Goal: Obtain resource: Download file/media

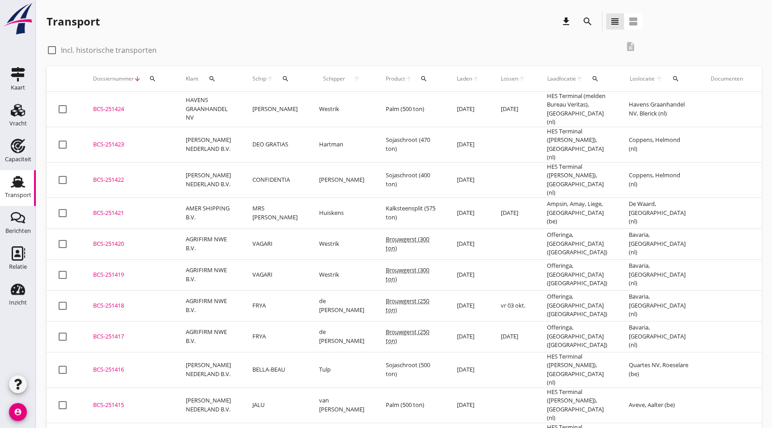
click at [595, 21] on div "search" at bounding box center [588, 21] width 16 height 11
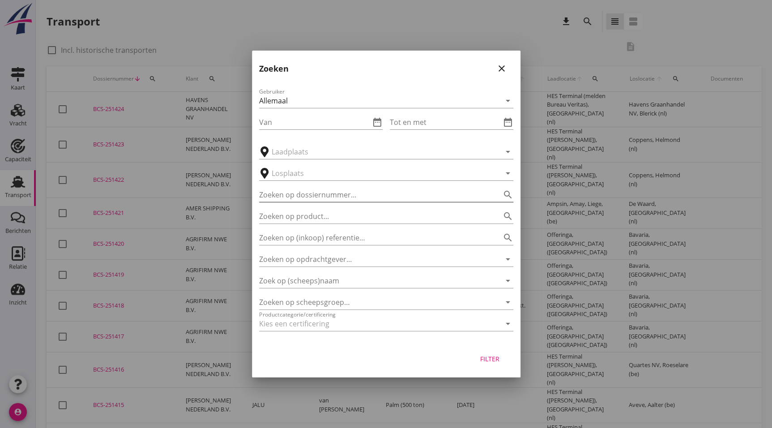
click at [329, 194] on input "Zoeken op dossiernummer..." at bounding box center [373, 195] width 229 height 14
type input "250704"
click at [496, 356] on div "Filter" at bounding box center [490, 358] width 25 height 9
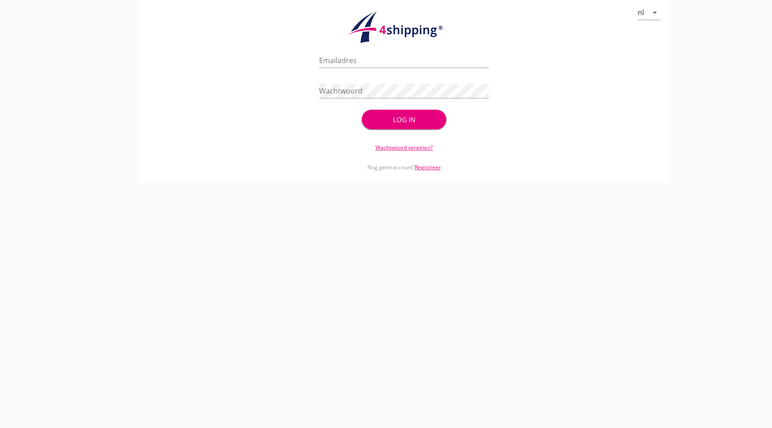
type input "[EMAIL_ADDRESS][DOMAIN_NAME]"
click at [396, 131] on div "check_circle Uw account is succesvol geactiveerd. U kunt nu inloggen met uw inl…" at bounding box center [404, 89] width 170 height 86
click at [411, 124] on div "Log in" at bounding box center [404, 120] width 56 height 10
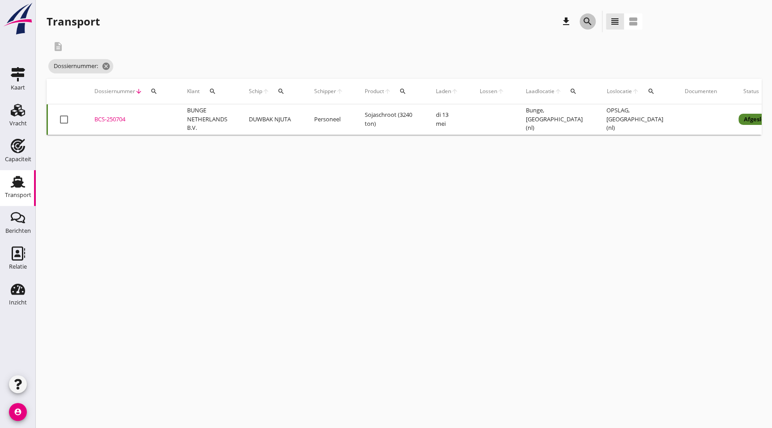
click at [587, 22] on icon "search" at bounding box center [587, 21] width 11 height 11
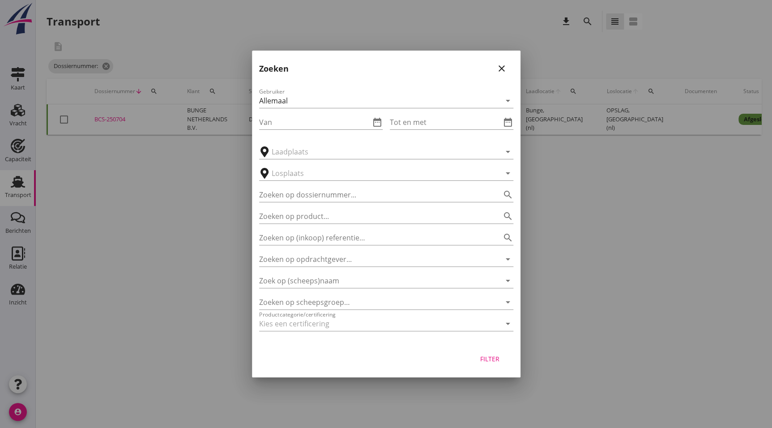
click at [183, 197] on div at bounding box center [386, 214] width 772 height 428
click at [118, 120] on div at bounding box center [386, 214] width 772 height 428
click at [506, 64] on icon "close" at bounding box center [502, 68] width 11 height 11
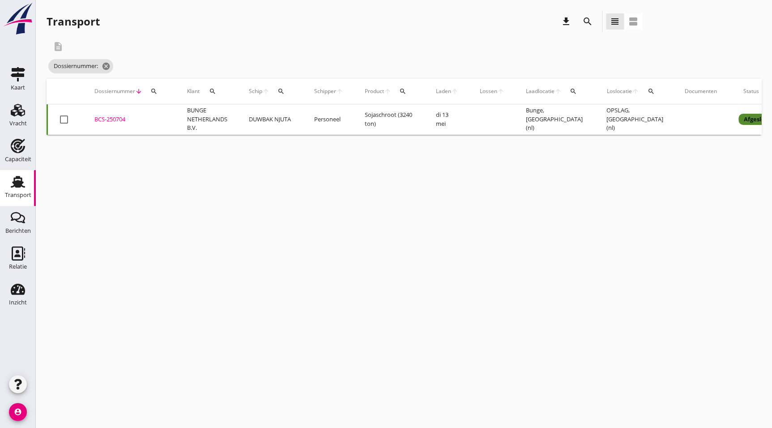
click at [121, 118] on div "BCS-250704" at bounding box center [129, 119] width 71 height 9
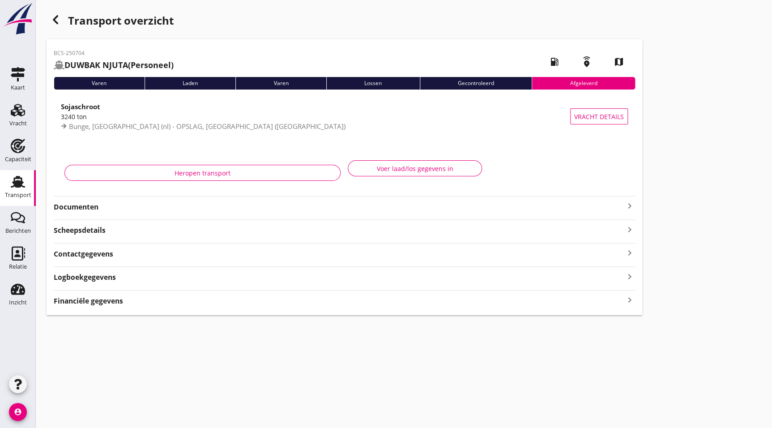
click at [111, 207] on strong "Documenten" at bounding box center [339, 207] width 571 height 10
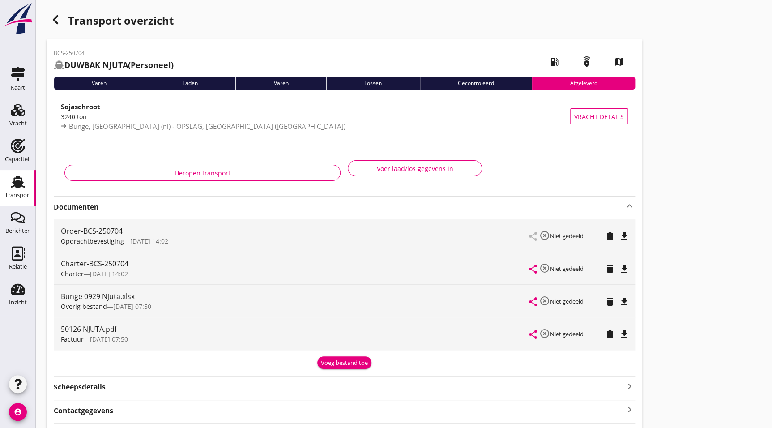
click at [621, 270] on icon "file_download" at bounding box center [624, 269] width 11 height 11
click at [57, 20] on icon "button" at bounding box center [55, 19] width 11 height 11
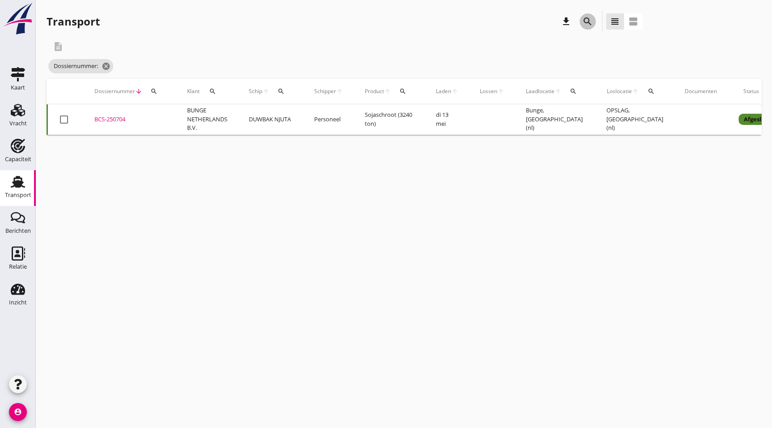
click at [586, 16] on icon "search" at bounding box center [587, 21] width 11 height 11
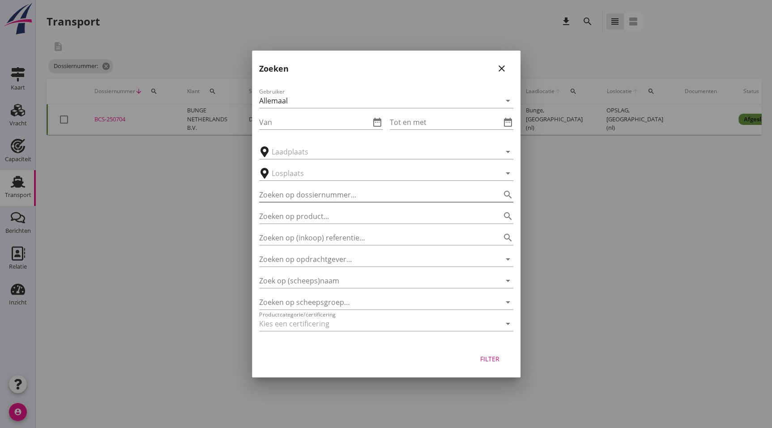
click at [336, 197] on input "Zoeken op dossiernummer..." at bounding box center [373, 195] width 229 height 14
click at [501, 354] on div "Filter" at bounding box center [490, 358] width 25 height 9
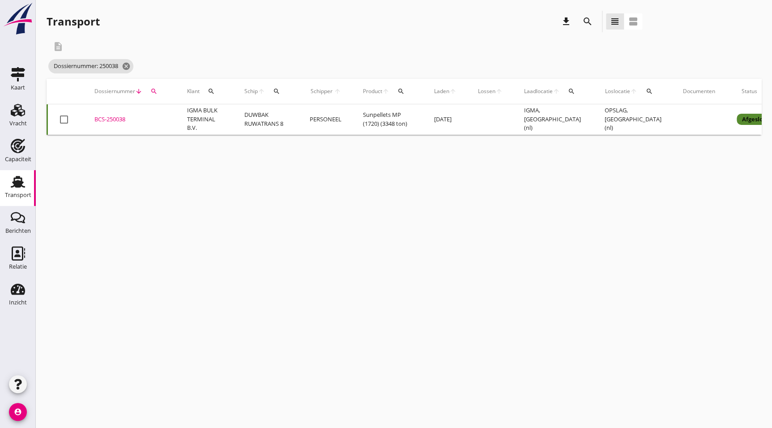
click at [591, 19] on icon "search" at bounding box center [587, 21] width 11 height 11
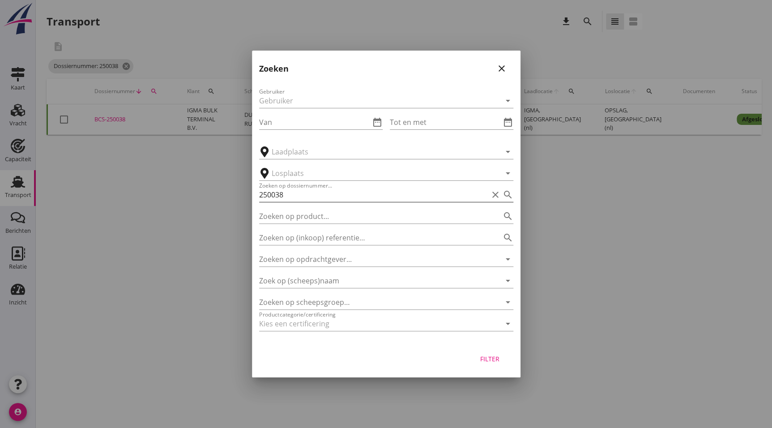
click at [282, 196] on input "250038" at bounding box center [373, 195] width 229 height 14
type input "250048"
click at [491, 360] on div "Filter" at bounding box center [490, 358] width 25 height 9
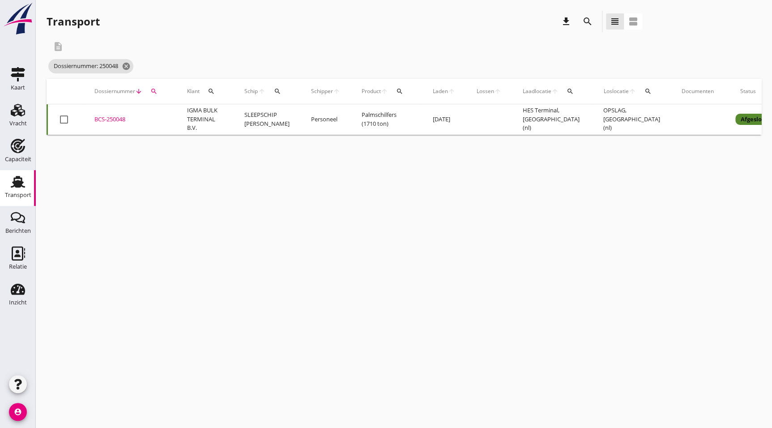
click at [414, 120] on td "Palmschilfers (1710 ton)" at bounding box center [386, 119] width 71 height 30
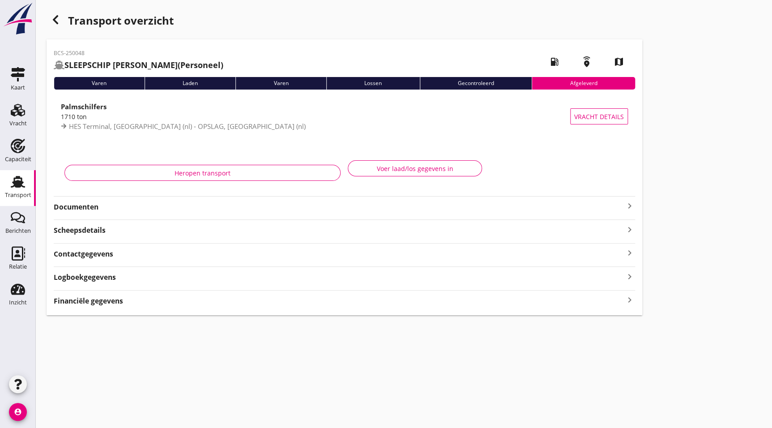
click at [106, 206] on strong "Documenten" at bounding box center [339, 207] width 571 height 10
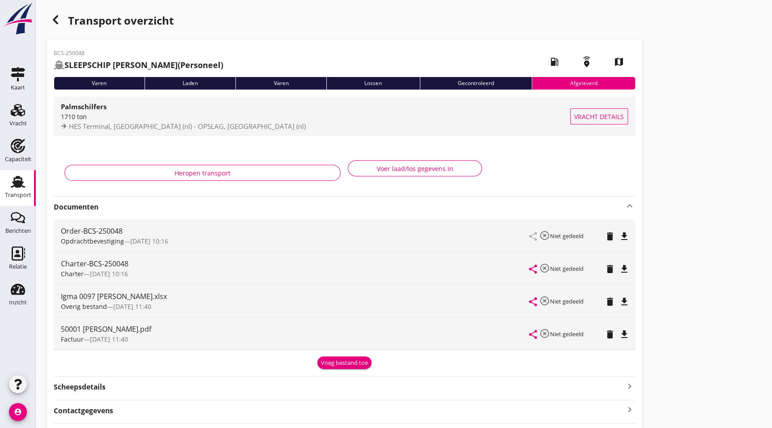
click at [173, 125] on span "HES Terminal, [GEOGRAPHIC_DATA] (nl) - OPSLAG, [GEOGRAPHIC_DATA] (nl)" at bounding box center [187, 126] width 237 height 9
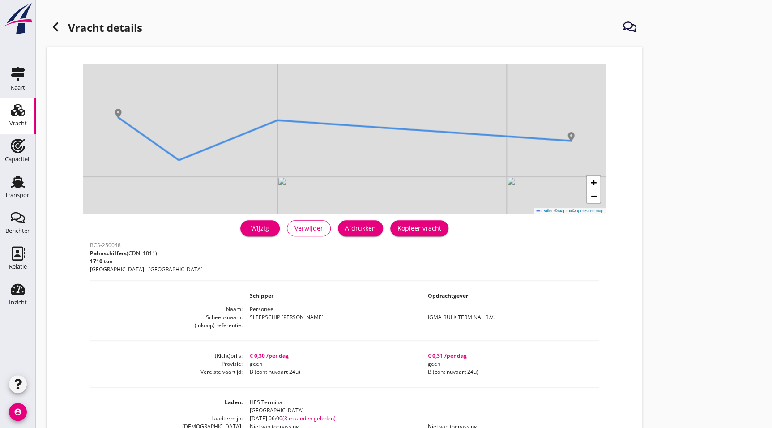
drag, startPoint x: 540, startPoint y: 253, endPoint x: 538, endPoint y: 296, distance: 43.1
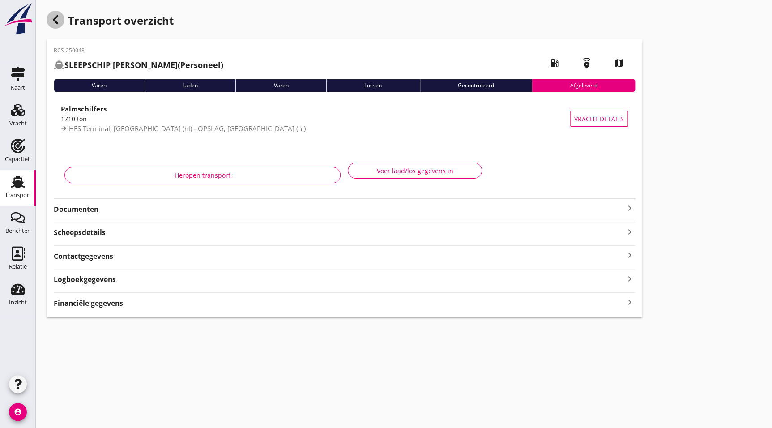
click at [54, 18] on use "button" at bounding box center [55, 19] width 5 height 9
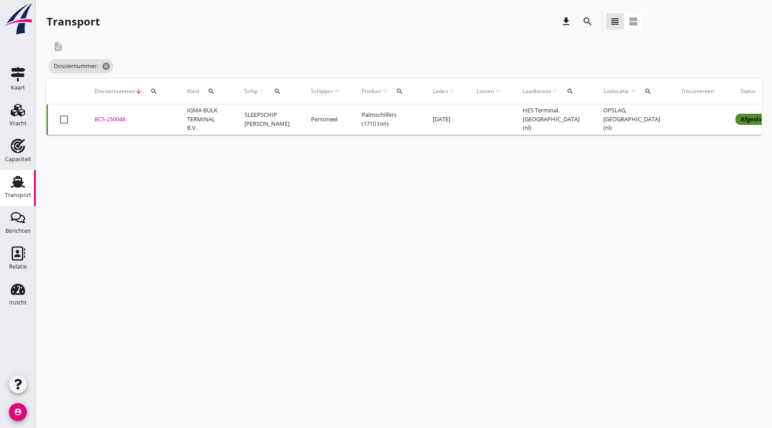
click at [584, 20] on icon "search" at bounding box center [587, 21] width 11 height 11
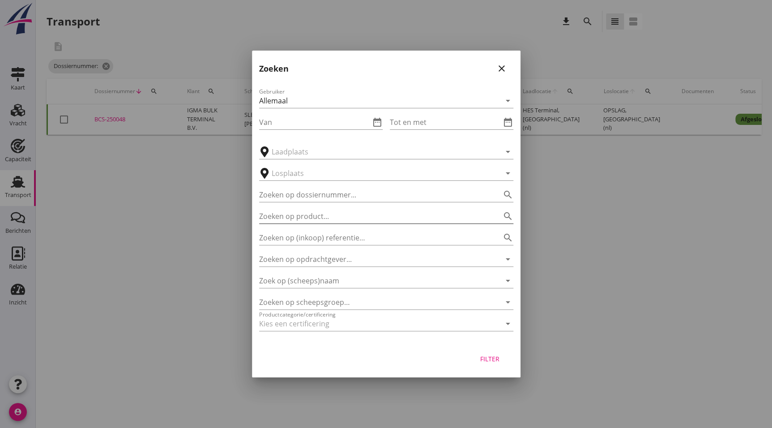
click at [321, 214] on input "Zoeken op product..." at bounding box center [373, 216] width 229 height 14
click at [337, 193] on input "Zoeken op dossiernummer..." at bounding box center [373, 195] width 229 height 14
type input "250456"
click at [489, 363] on div "Filter" at bounding box center [490, 358] width 25 height 9
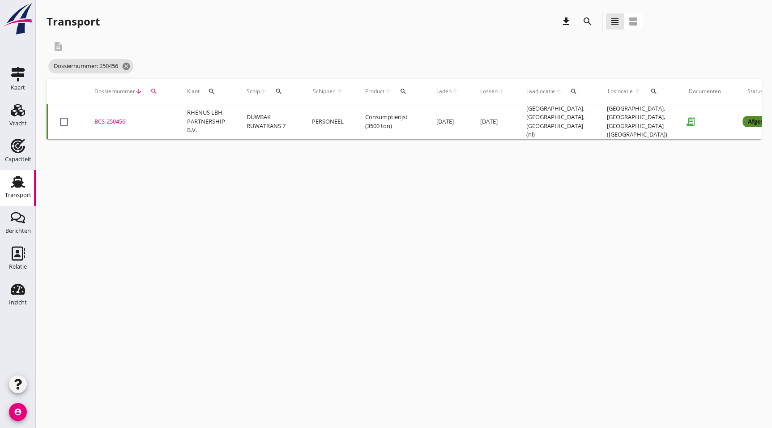
click at [381, 175] on div "cancel You are impersonating another user. Transport download search view_headl…" at bounding box center [404, 214] width 736 height 428
click at [395, 48] on div "description" at bounding box center [345, 46] width 596 height 21
click at [304, 174] on div "cancel You are impersonating another user. Transport download search view_headl…" at bounding box center [404, 214] width 736 height 428
click at [378, 36] on div "description" at bounding box center [345, 46] width 596 height 21
click at [405, 55] on div "description" at bounding box center [345, 46] width 596 height 21
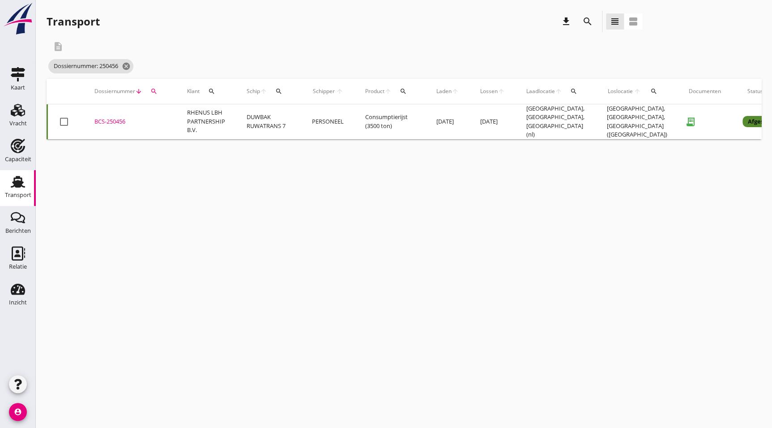
click at [114, 117] on div "BCS-250456" at bounding box center [129, 121] width 71 height 9
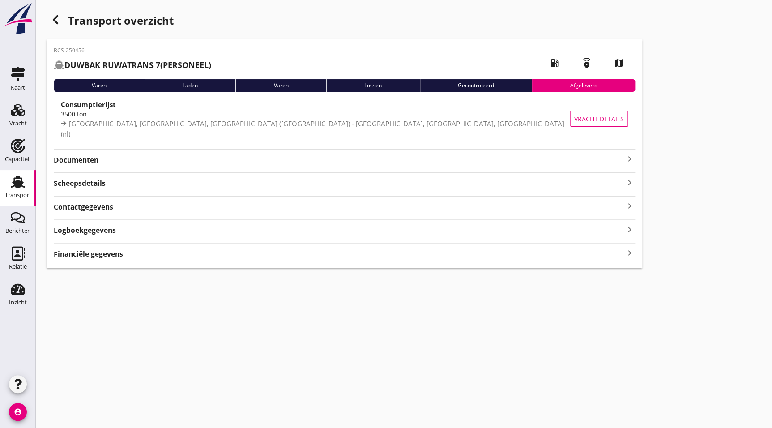
click at [112, 163] on strong "Documenten" at bounding box center [339, 160] width 571 height 10
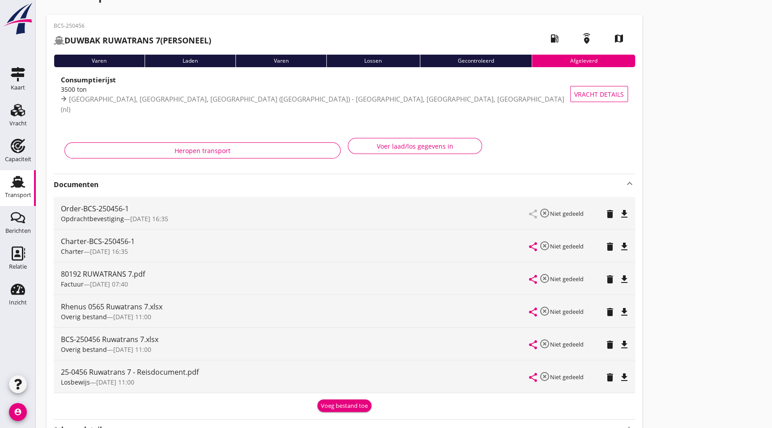
scroll to position [19, 0]
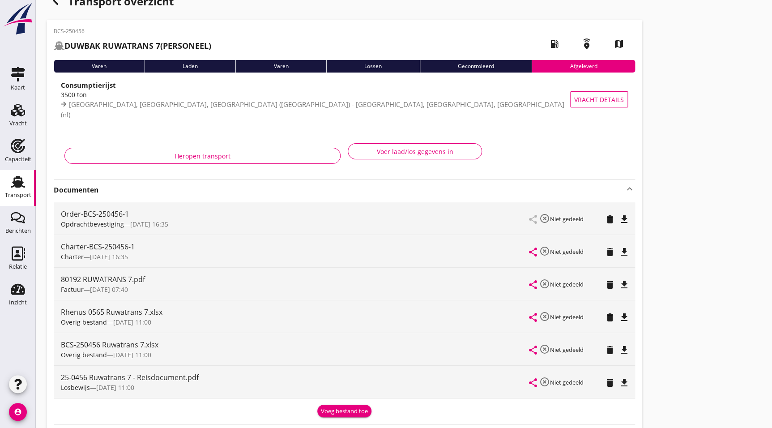
click at [628, 249] on icon "file_download" at bounding box center [624, 252] width 11 height 11
click at [627, 220] on icon "file_download" at bounding box center [624, 219] width 11 height 11
click at [54, 2] on use "button" at bounding box center [55, 0] width 5 height 9
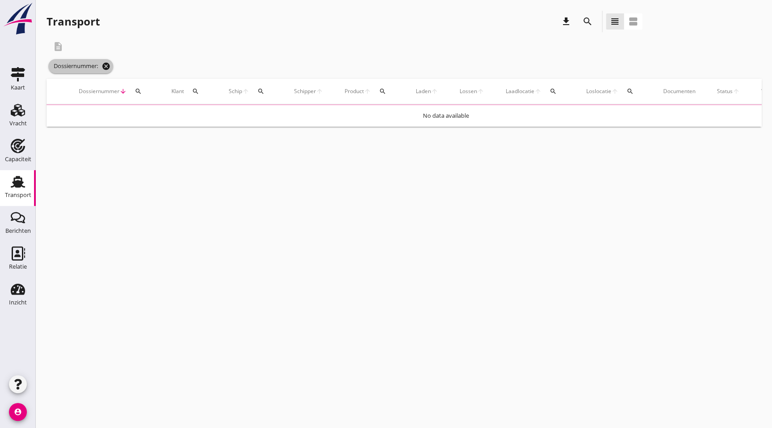
click at [106, 63] on icon "cancel" at bounding box center [106, 66] width 9 height 9
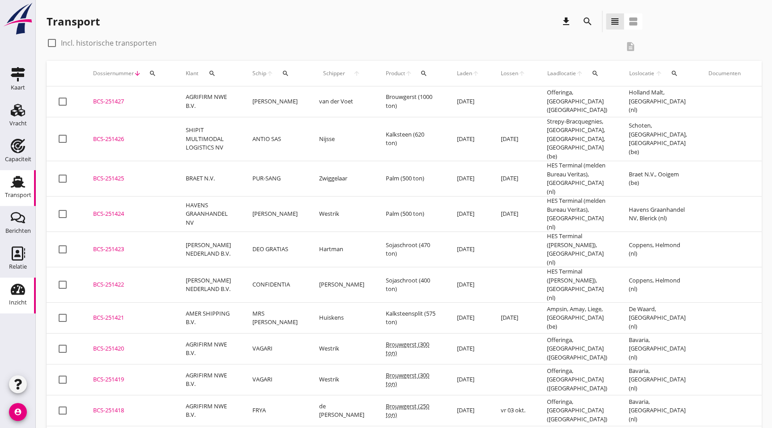
drag, startPoint x: 118, startPoint y: 295, endPoint x: 8, endPoint y: 305, distance: 110.6
click at [118, 313] on div "BCS-251421" at bounding box center [128, 317] width 71 height 9
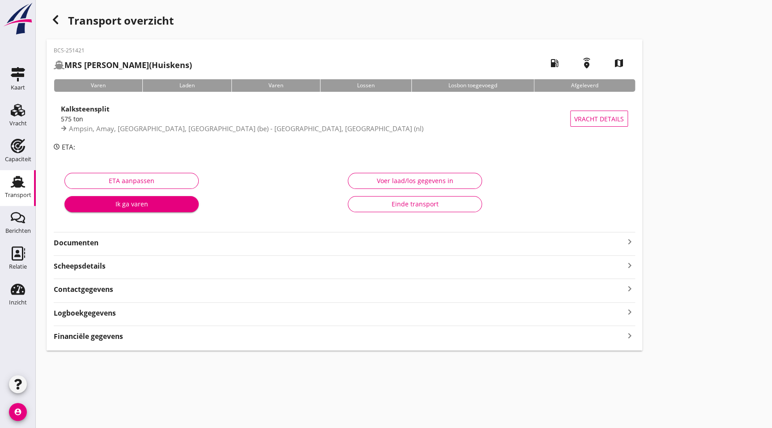
click at [89, 239] on strong "Documenten" at bounding box center [339, 243] width 571 height 10
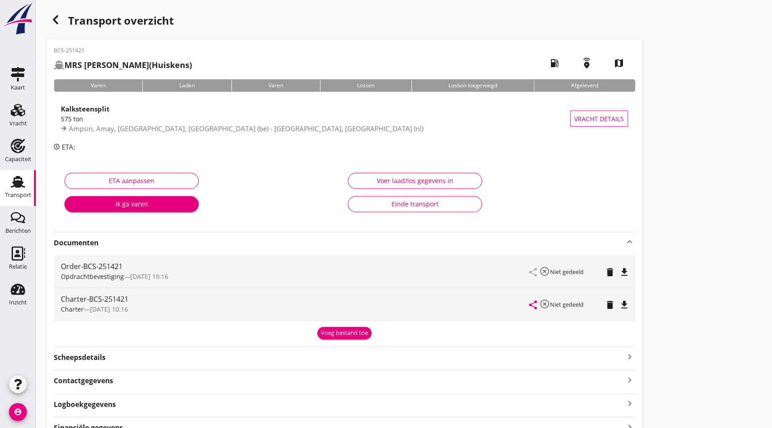
click at [623, 302] on icon "file_download" at bounding box center [624, 305] width 11 height 11
click at [58, 25] on icon "button" at bounding box center [55, 19] width 11 height 11
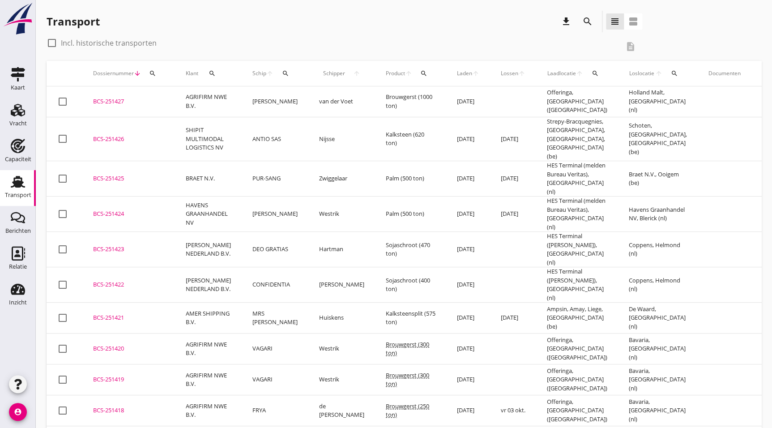
click at [113, 280] on div "BCS-251422" at bounding box center [128, 284] width 71 height 9
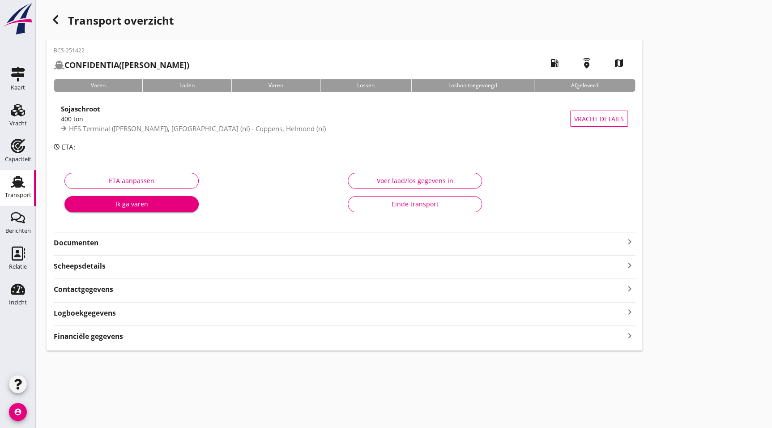
click at [89, 249] on div "BCS-251422 CONFIDENTIA ([PERSON_NAME]) local_gas_station emergency_share map Va…" at bounding box center [345, 194] width 596 height 311
click at [92, 246] on strong "Documenten" at bounding box center [339, 243] width 571 height 10
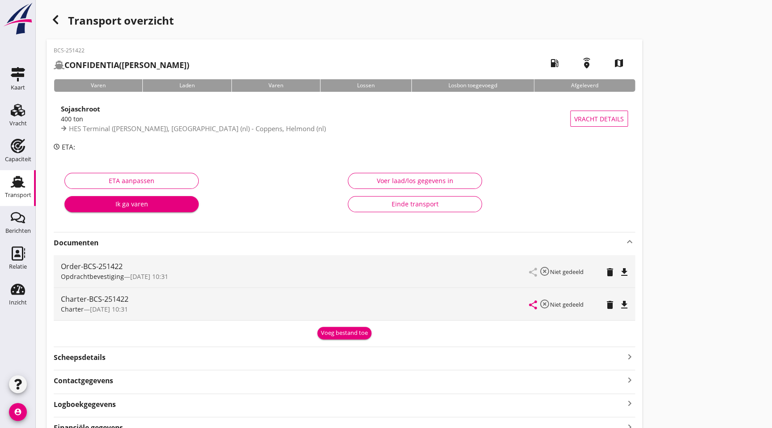
click at [622, 305] on icon "file_download" at bounding box center [624, 305] width 11 height 11
click at [53, 17] on icon "button" at bounding box center [55, 19] width 11 height 11
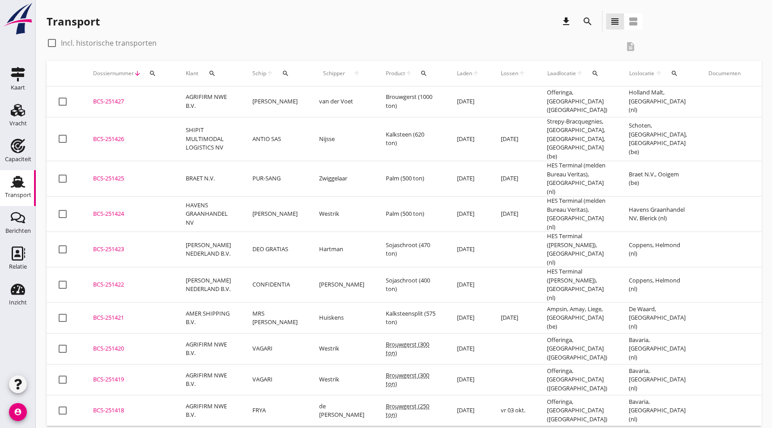
click at [119, 245] on div "BCS-251423" at bounding box center [128, 249] width 71 height 9
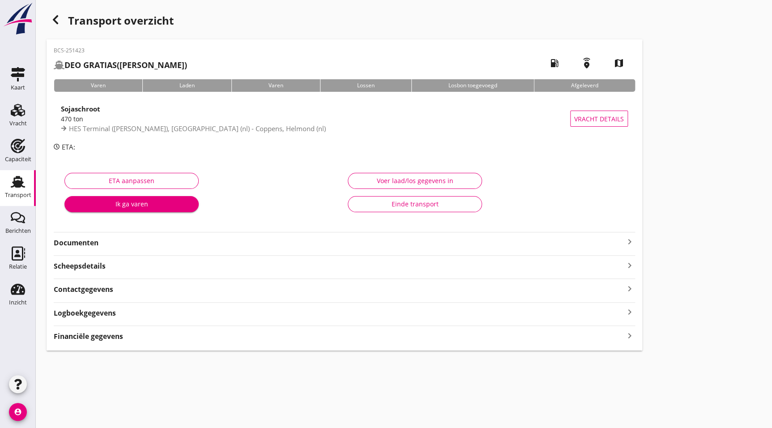
click at [78, 241] on strong "Documenten" at bounding box center [339, 243] width 571 height 10
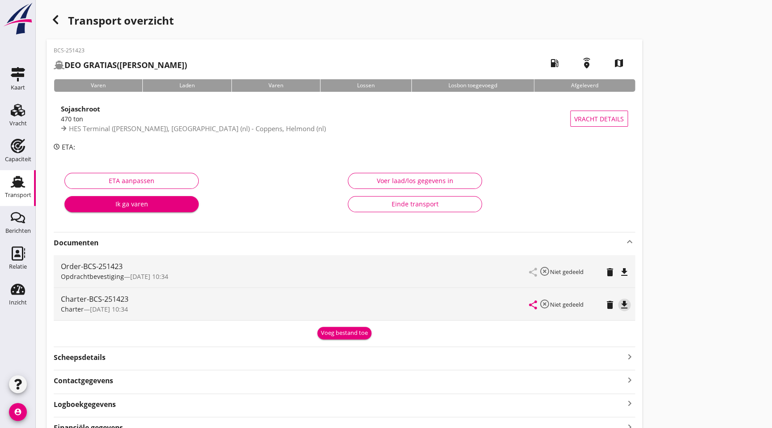
click at [628, 302] on icon "file_download" at bounding box center [624, 305] width 11 height 11
click at [56, 17] on use "button" at bounding box center [55, 19] width 5 height 9
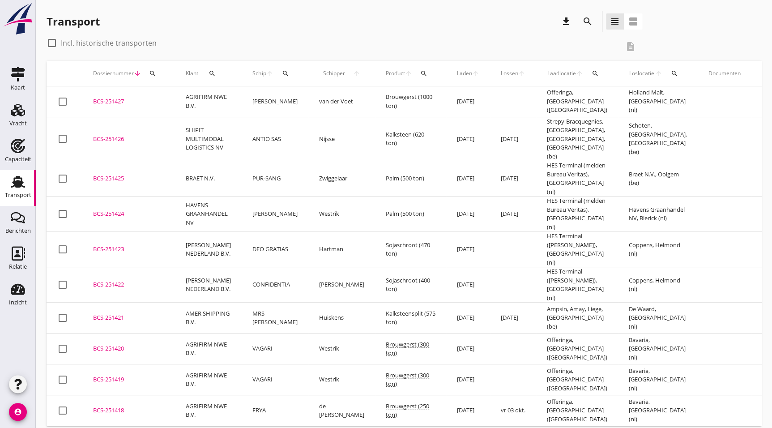
click at [128, 210] on div "BCS-251424" at bounding box center [128, 214] width 71 height 9
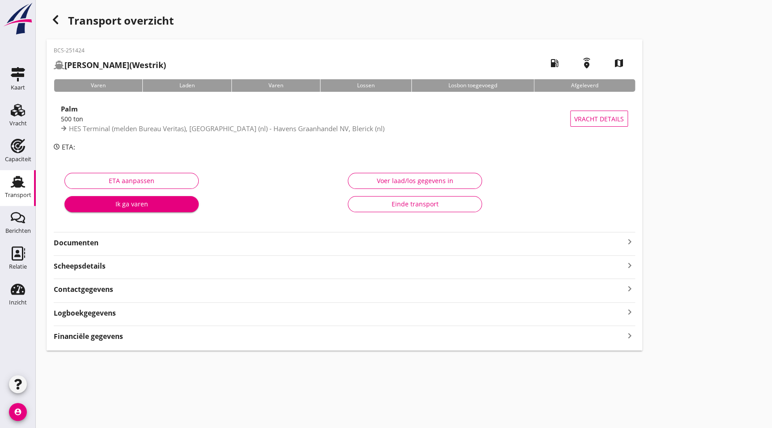
click at [110, 236] on div "Documenten keyboard_arrow_right" at bounding box center [345, 242] width 582 height 12
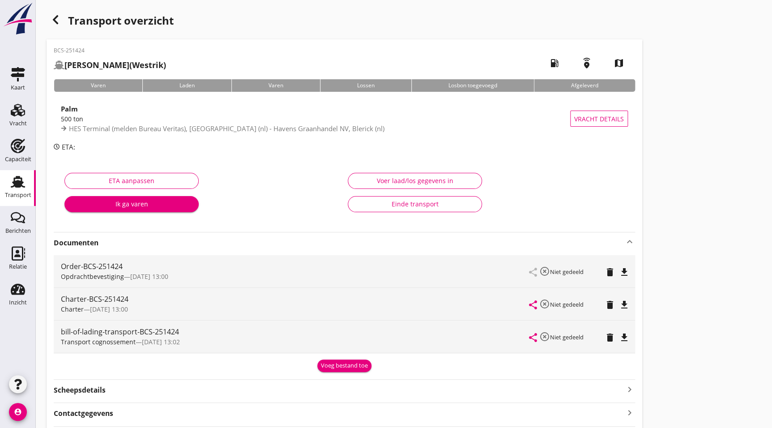
click at [626, 304] on icon "file_download" at bounding box center [624, 305] width 11 height 11
click at [64, 13] on div "Transport overzicht" at bounding box center [345, 21] width 596 height 21
click at [63, 13] on div "Transport overzicht" at bounding box center [345, 21] width 596 height 21
click at [61, 14] on div "button" at bounding box center [56, 20] width 18 height 18
